Goal: Transaction & Acquisition: Subscribe to service/newsletter

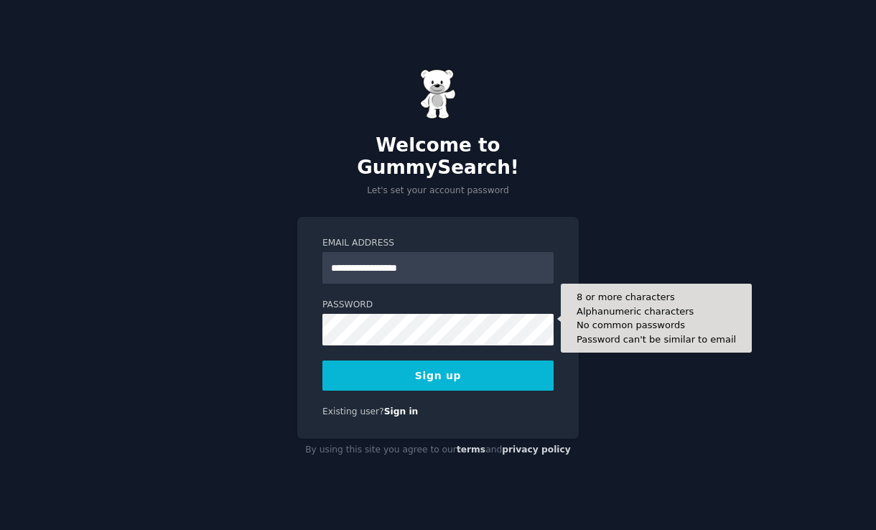
type input "**********"
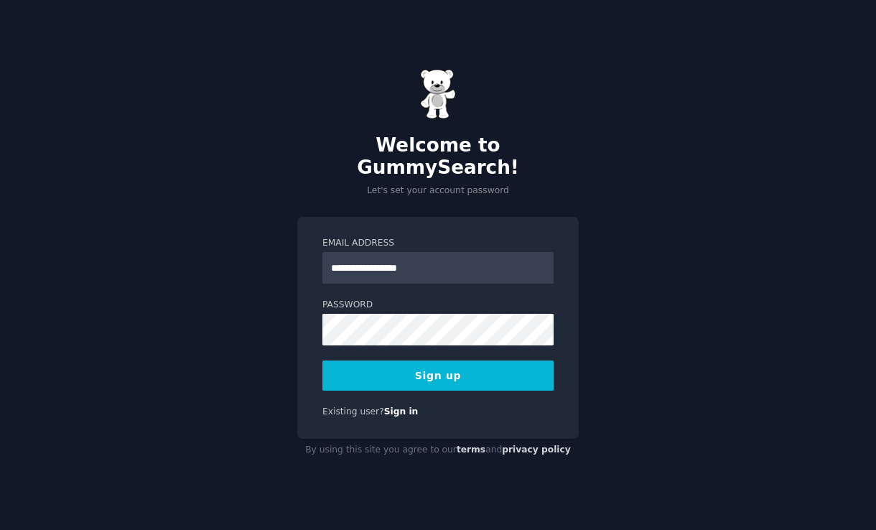
click at [404, 361] on button "Sign up" at bounding box center [438, 376] width 231 height 30
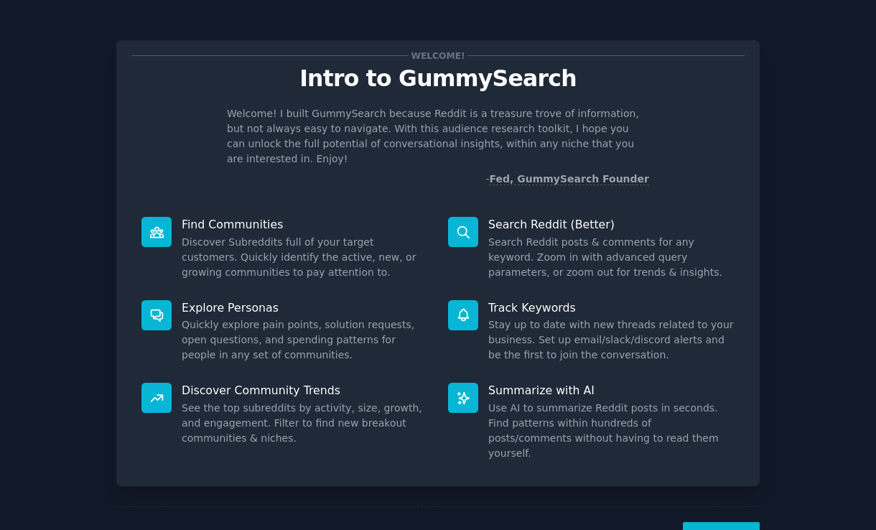
scroll to position [32, 0]
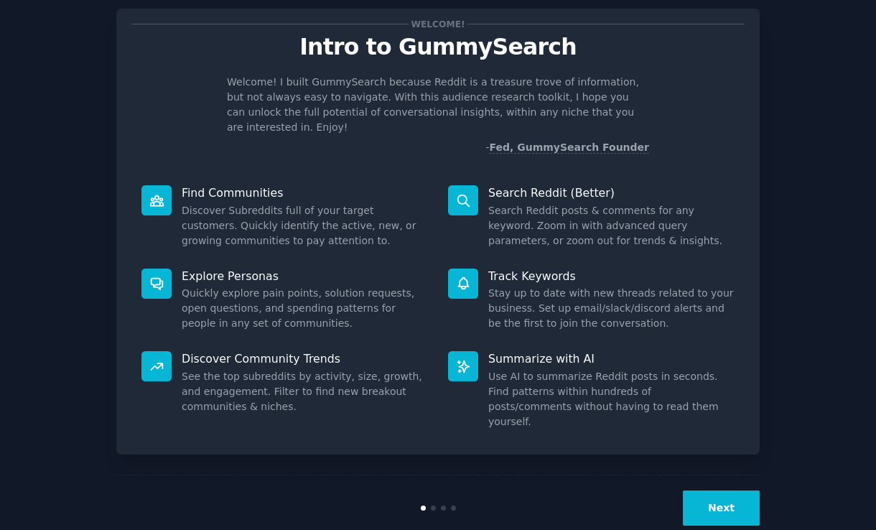
click at [711, 491] on button "Next" at bounding box center [721, 508] width 77 height 35
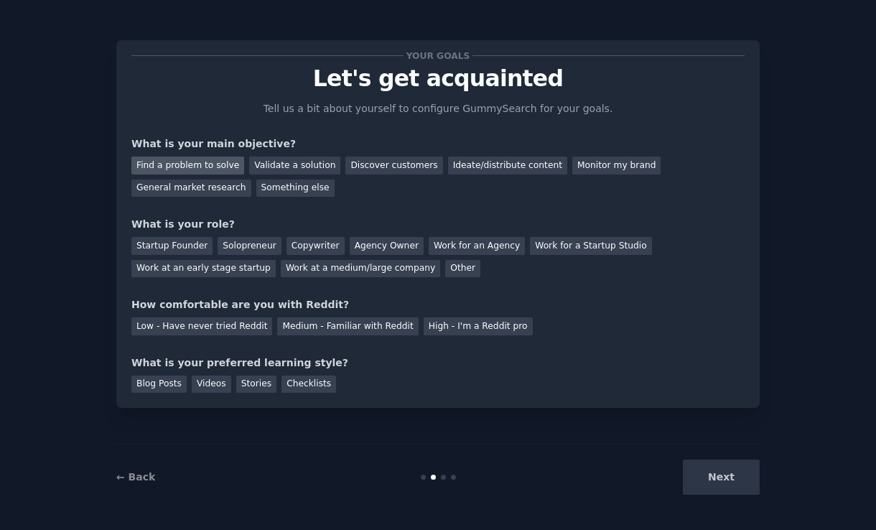
click at [195, 165] on div "Find a problem to solve" at bounding box center [187, 166] width 113 height 18
click at [184, 247] on div "Startup Founder" at bounding box center [171, 246] width 81 height 18
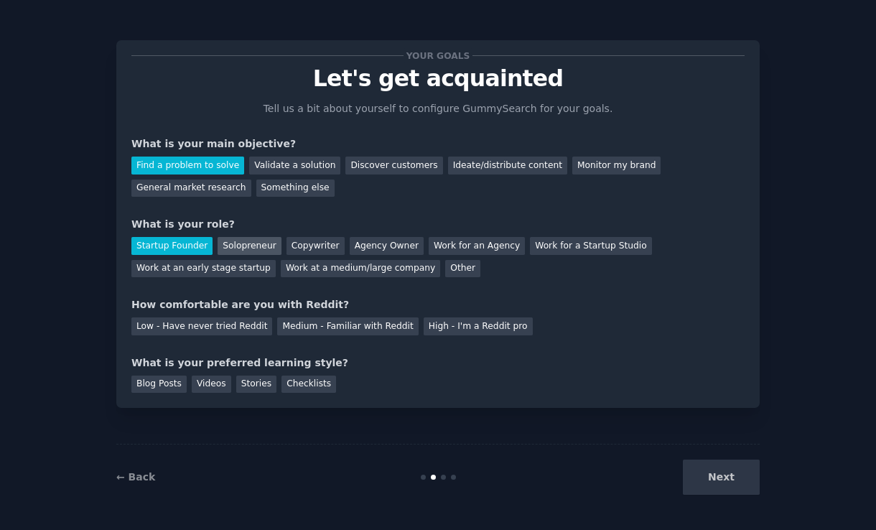
click at [243, 249] on div "Solopreneur" at bounding box center [249, 246] width 63 height 18
click at [188, 249] on div "Startup Founder" at bounding box center [171, 246] width 81 height 18
click at [379, 325] on div "Medium - Familiar with Reddit" at bounding box center [347, 327] width 141 height 18
click at [307, 387] on div "Checklists" at bounding box center [309, 385] width 55 height 18
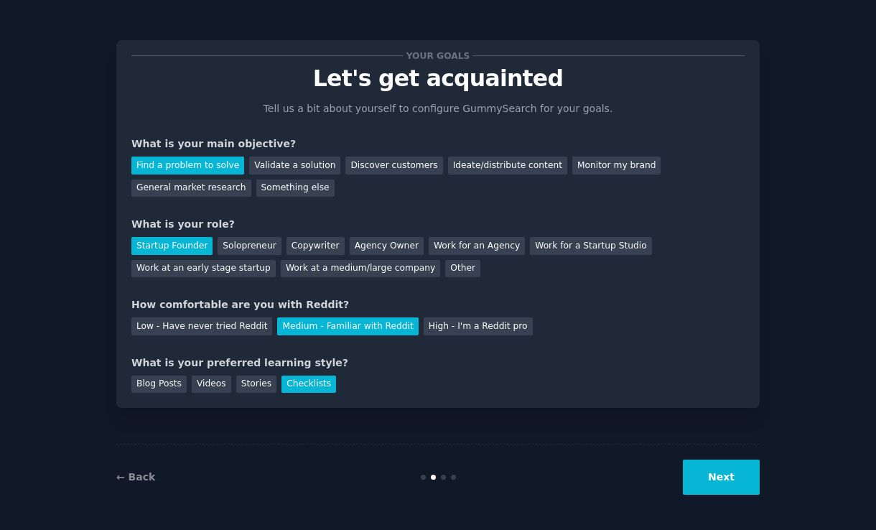
click at [720, 482] on button "Next" at bounding box center [721, 477] width 77 height 35
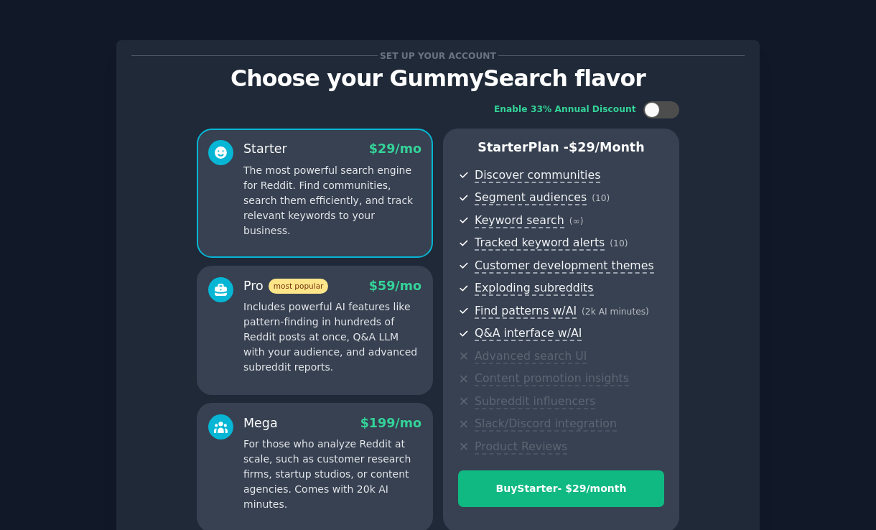
scroll to position [139, 0]
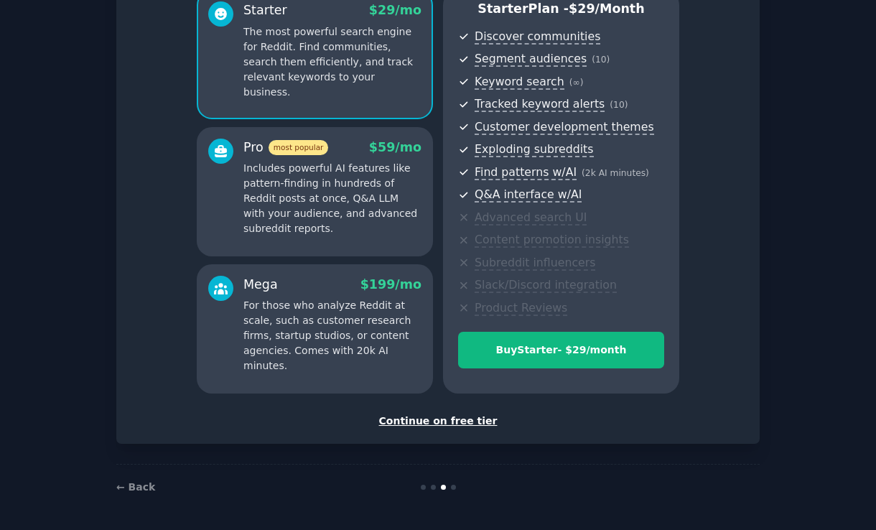
click at [437, 411] on div "Set up your account Choose your GummySearch flavor Enable 33% Annual Discount S…" at bounding box center [437, 173] width 613 height 512
click at [437, 422] on div "Continue on free tier" at bounding box center [437, 421] width 613 height 15
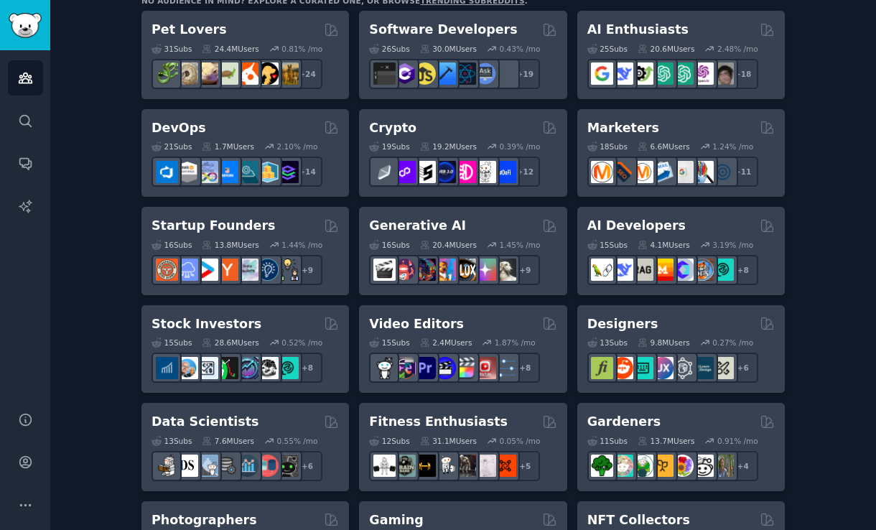
scroll to position [272, 0]
